Goal: Check status: Check status

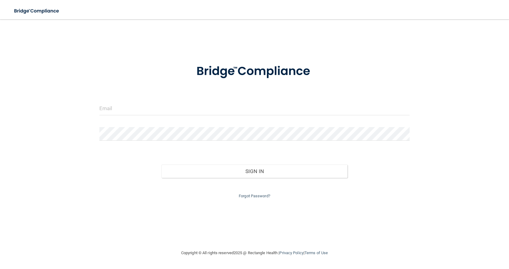
click at [173, 100] on form "Invalid email/password. You don't have permission to access that page. Sign In …" at bounding box center [254, 128] width 310 height 144
click at [168, 105] on input "email" at bounding box center [254, 109] width 310 height 14
type input "[PERSON_NAME][EMAIL_ADDRESS][PERSON_NAME][DOMAIN_NAME]"
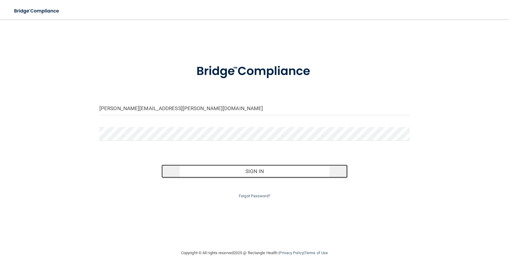
click at [283, 175] on button "Sign In" at bounding box center [254, 171] width 186 height 13
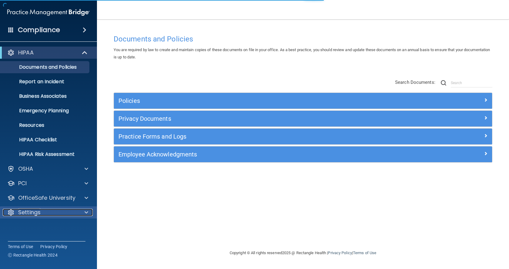
click at [56, 213] on div "Settings" at bounding box center [40, 212] width 75 height 7
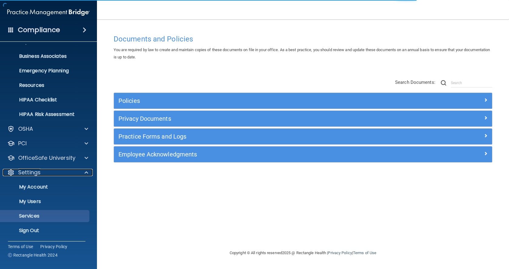
scroll to position [40, 0]
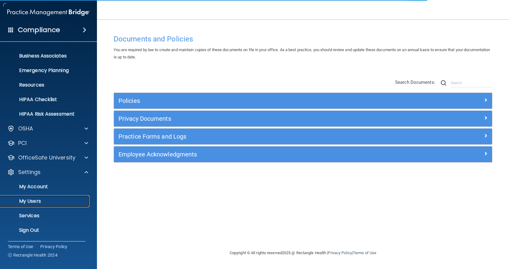
click at [51, 201] on p "My Users" at bounding box center [45, 201] width 83 height 6
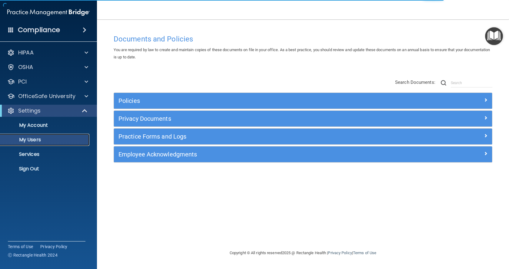
select select "20"
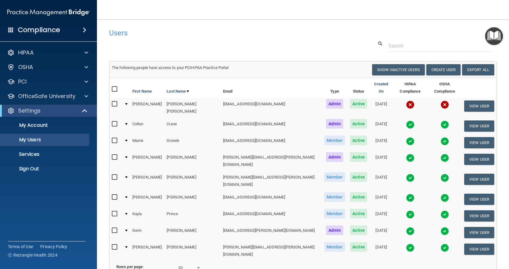
click at [406, 120] on img at bounding box center [410, 124] width 8 height 8
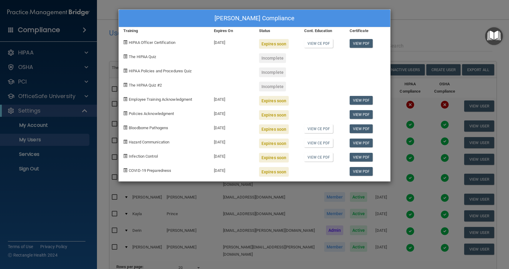
click at [401, 4] on div "[PERSON_NAME] Compliance Training Expires On Status Cont. Education Certificate…" at bounding box center [254, 134] width 509 height 269
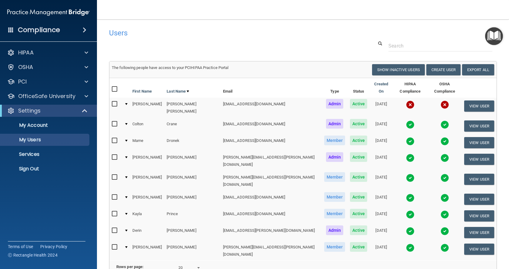
click at [406, 174] on img at bounding box center [410, 178] width 8 height 8
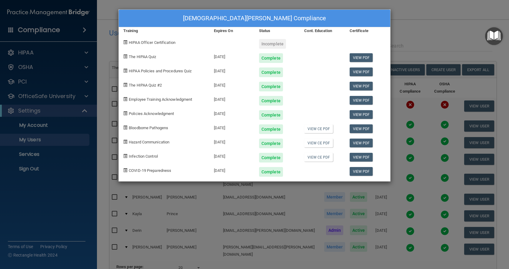
click at [417, 21] on div "[DEMOGRAPHIC_DATA][PERSON_NAME] Compliance Training Expires On Status Cont. Edu…" at bounding box center [254, 134] width 509 height 269
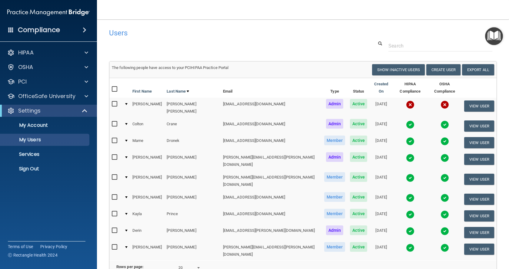
click at [406, 154] on img at bounding box center [410, 158] width 8 height 8
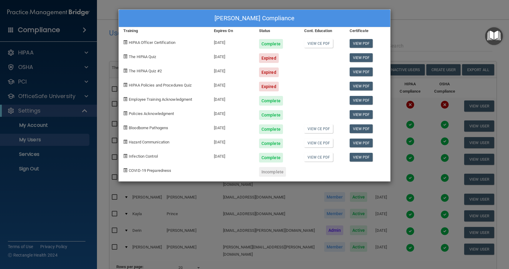
click at [411, 9] on div "[PERSON_NAME] Compliance Training Expires On Status Cont. Education Certificate…" at bounding box center [254, 134] width 509 height 269
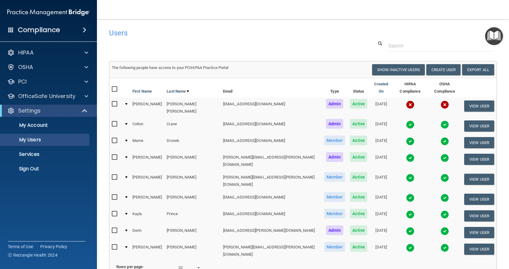
click at [406, 227] on img at bounding box center [410, 231] width 8 height 8
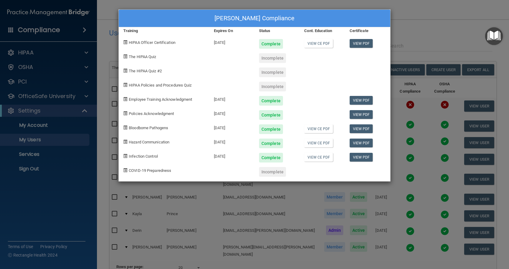
click at [415, 11] on div "[PERSON_NAME] Compliance Training Expires On Status Cont. Education Certificate…" at bounding box center [254, 134] width 509 height 269
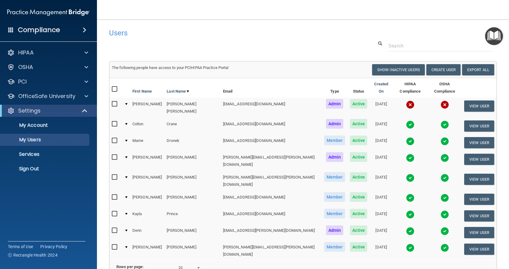
click at [406, 154] on img at bounding box center [410, 158] width 8 height 8
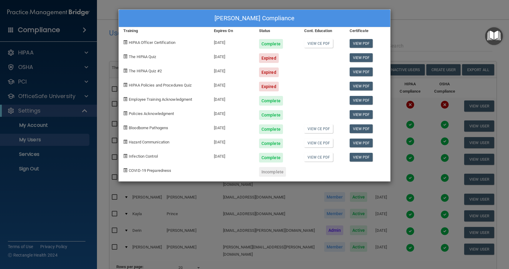
click at [360, 63] on div "[PERSON_NAME] Compliance Training Expires On Status Cont. Education Certificate…" at bounding box center [254, 95] width 272 height 172
click at [361, 58] on link "View PDF" at bounding box center [360, 57] width 23 height 9
drag, startPoint x: 372, startPoint y: 15, endPoint x: 384, endPoint y: 15, distance: 11.8
click at [375, 15] on div "[PERSON_NAME] Compliance" at bounding box center [254, 19] width 271 height 18
click at [416, 22] on div "[PERSON_NAME] Compliance Training Expires On Status Cont. Education Certificate…" at bounding box center [254, 134] width 509 height 269
